Goal: Complete application form

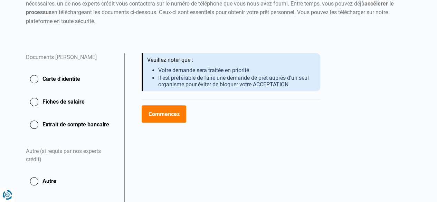
scroll to position [93, 0]
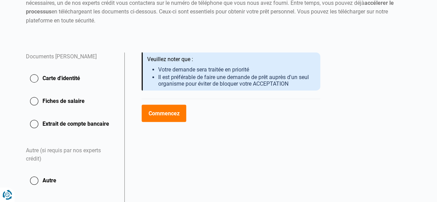
click at [170, 114] on button "Commencez" at bounding box center [164, 113] width 45 height 17
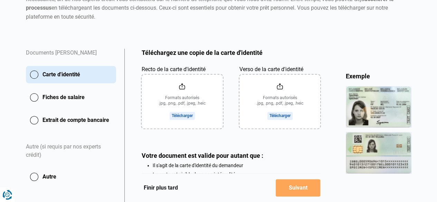
scroll to position [110, 0]
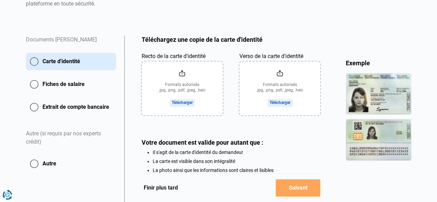
click at [187, 88] on input "Recto de la carte d'identité" at bounding box center [182, 89] width 81 height 54
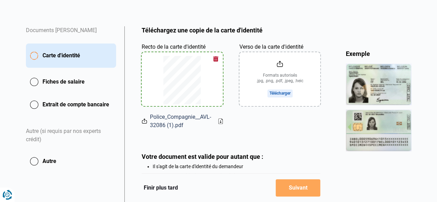
scroll to position [120, 0]
click at [274, 67] on input "Verso de la carte d'identité" at bounding box center [280, 79] width 81 height 54
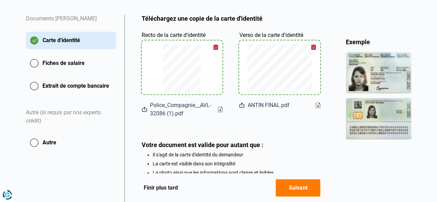
click at [55, 77] on button "Fiches de salaire" at bounding box center [71, 85] width 90 height 17
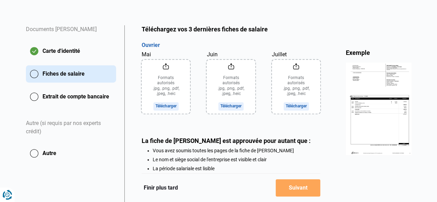
scroll to position [129, 0]
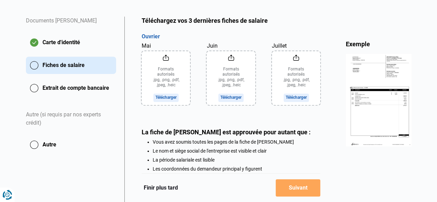
click at [160, 67] on input "Mai" at bounding box center [166, 78] width 49 height 54
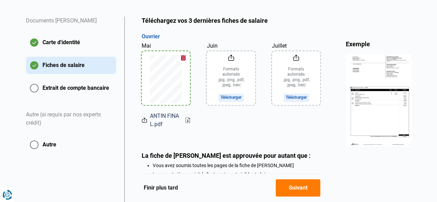
click at [240, 65] on input "Juin" at bounding box center [231, 78] width 48 height 54
type input "C:\fakepath\ANTIN FINAL.pdf"
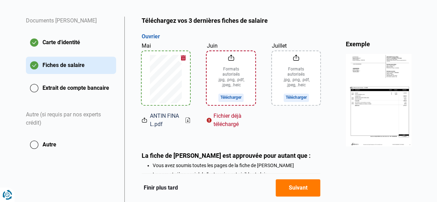
click at [233, 70] on input "Juin" at bounding box center [231, 78] width 48 height 54
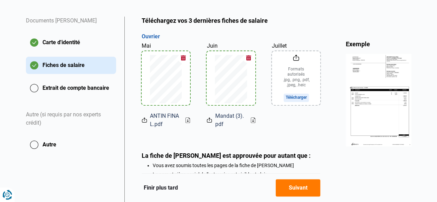
click at [298, 73] on input "Juillet" at bounding box center [296, 78] width 48 height 54
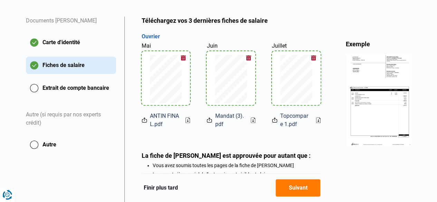
click at [93, 85] on button "Extrait de compte bancaire" at bounding box center [71, 88] width 90 height 17
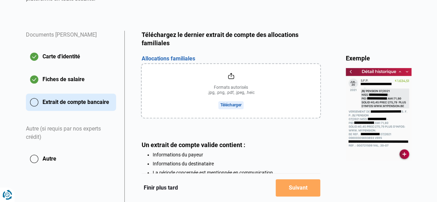
scroll to position [115, 0]
click at [177, 79] on input "file" at bounding box center [231, 91] width 179 height 54
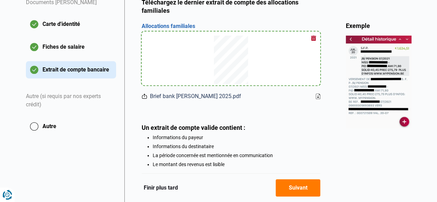
scroll to position [149, 0]
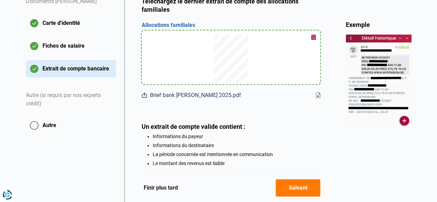
click at [293, 187] on button "Suivant" at bounding box center [298, 187] width 45 height 17
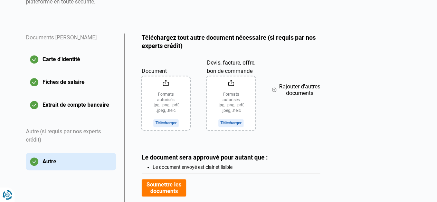
scroll to position [149, 0]
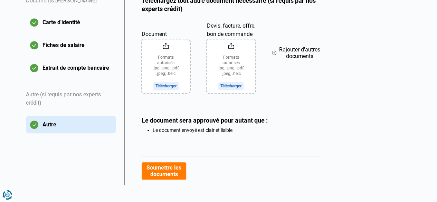
click at [172, 168] on button "Soumettre les documents" at bounding box center [164, 171] width 45 height 17
